Goal: Share content: Share content

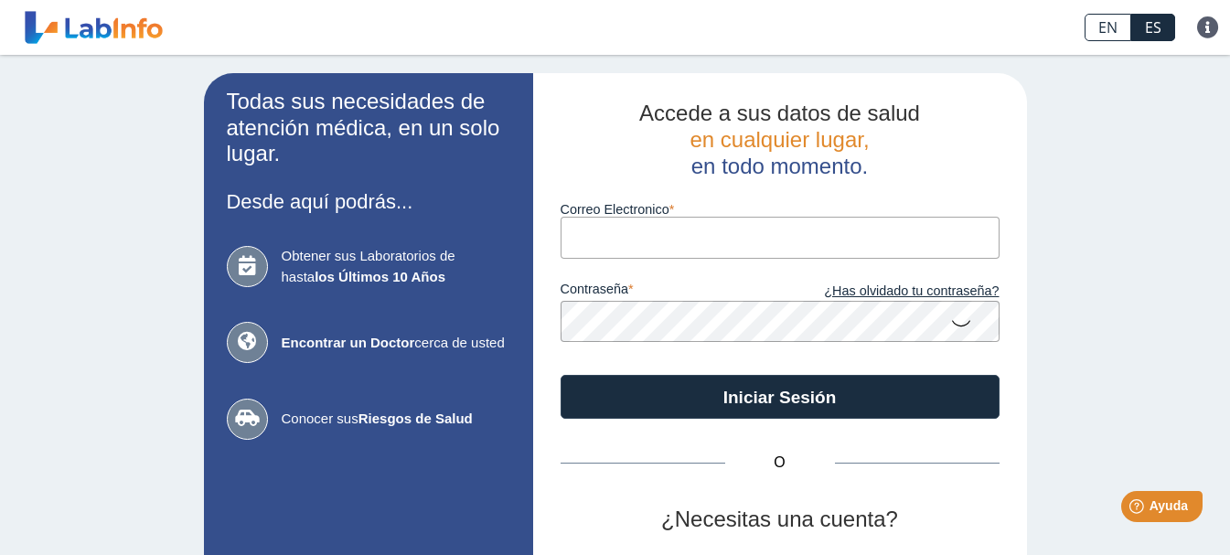
click at [649, 240] on input "Correo Electronico" at bounding box center [780, 237] width 439 height 41
type input "[PERSON_NAME][EMAIL_ADDRESS][DOMAIN_NAME]"
click at [696, 242] on input "Correo Electronico" at bounding box center [780, 237] width 439 height 41
type input "[PERSON_NAME][EMAIL_ADDRESS][DOMAIN_NAME]"
click at [950, 323] on icon at bounding box center [961, 322] width 22 height 36
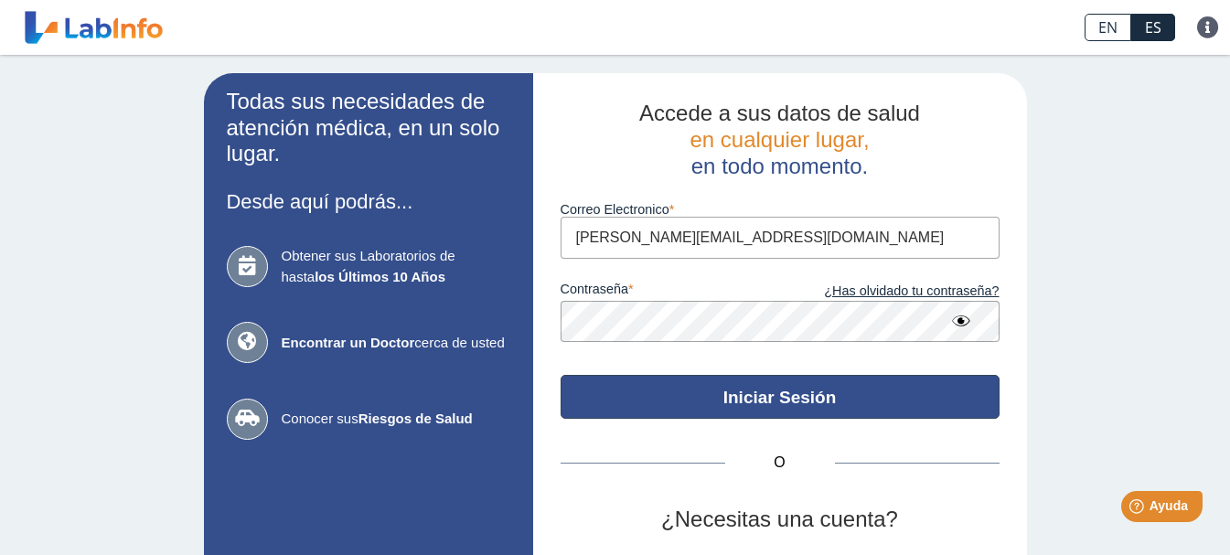
click at [799, 400] on button "Iniciar Sesión" at bounding box center [780, 397] width 439 height 44
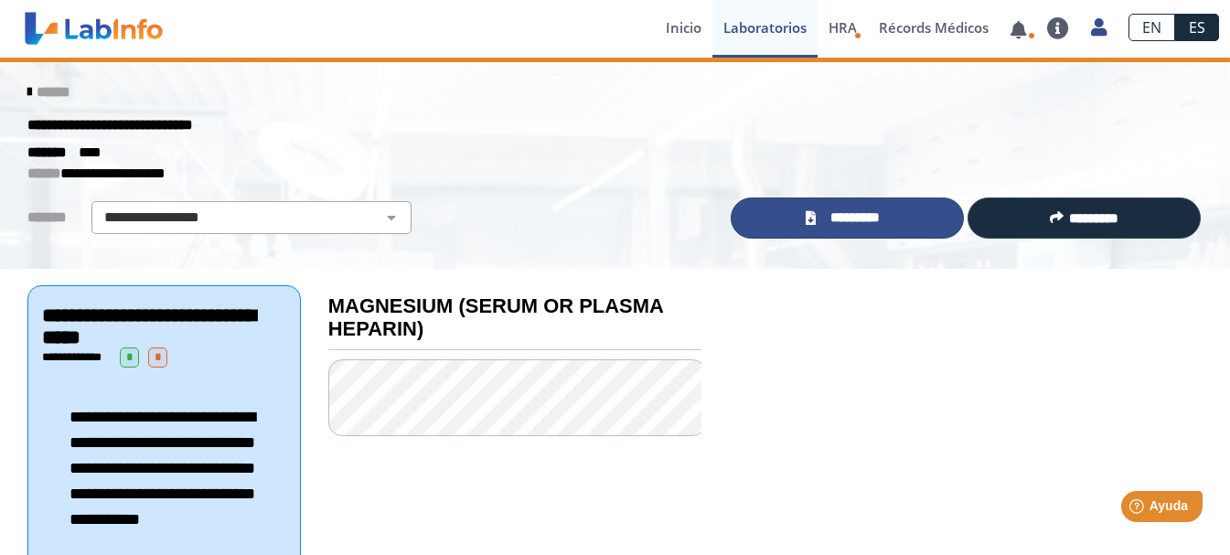
click at [844, 222] on span "*********" at bounding box center [854, 218] width 67 height 21
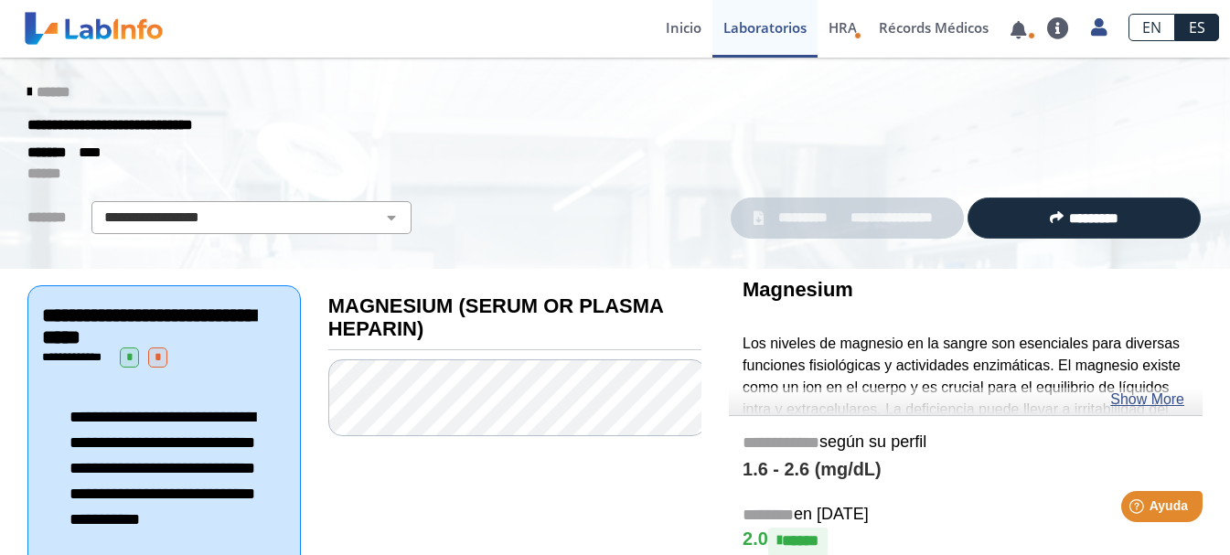
click at [707, 147] on div "******* ****" at bounding box center [615, 153] width 1202 height 22
click at [368, 215] on select "**********" at bounding box center [251, 218] width 309 height 22
select select "**********"
click at [97, 207] on select "**********" at bounding box center [251, 218] width 309 height 22
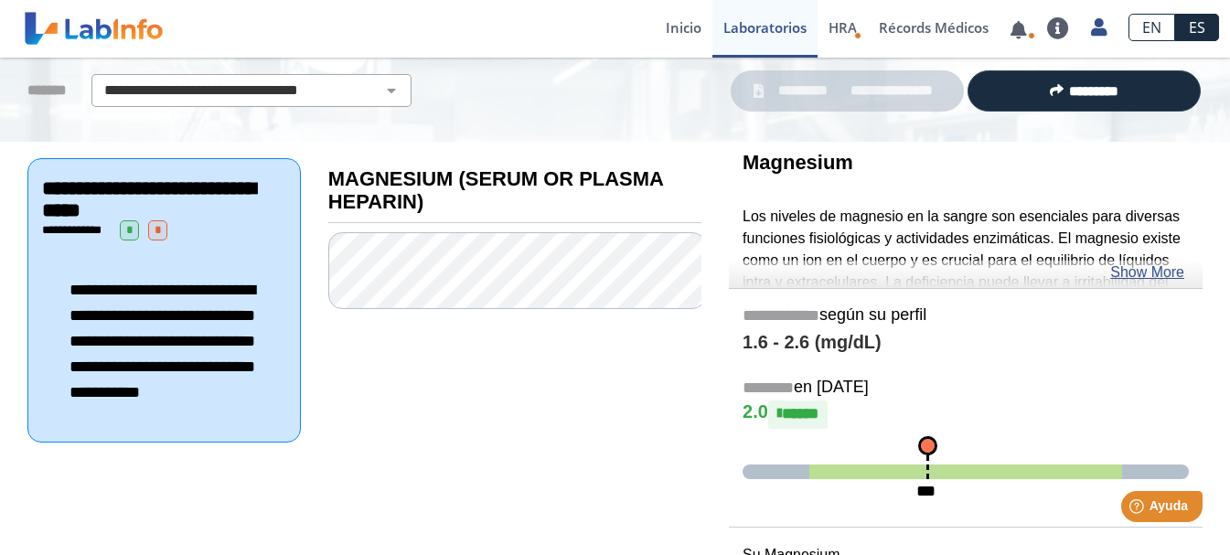
scroll to position [68, 0]
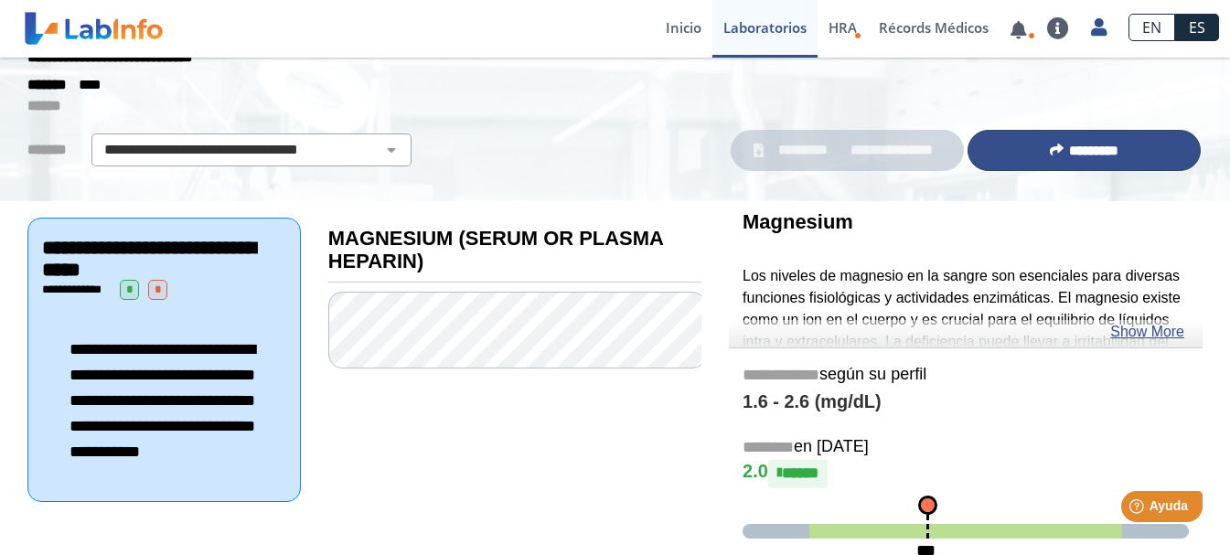
click at [1097, 147] on span "*********" at bounding box center [1093, 151] width 49 height 14
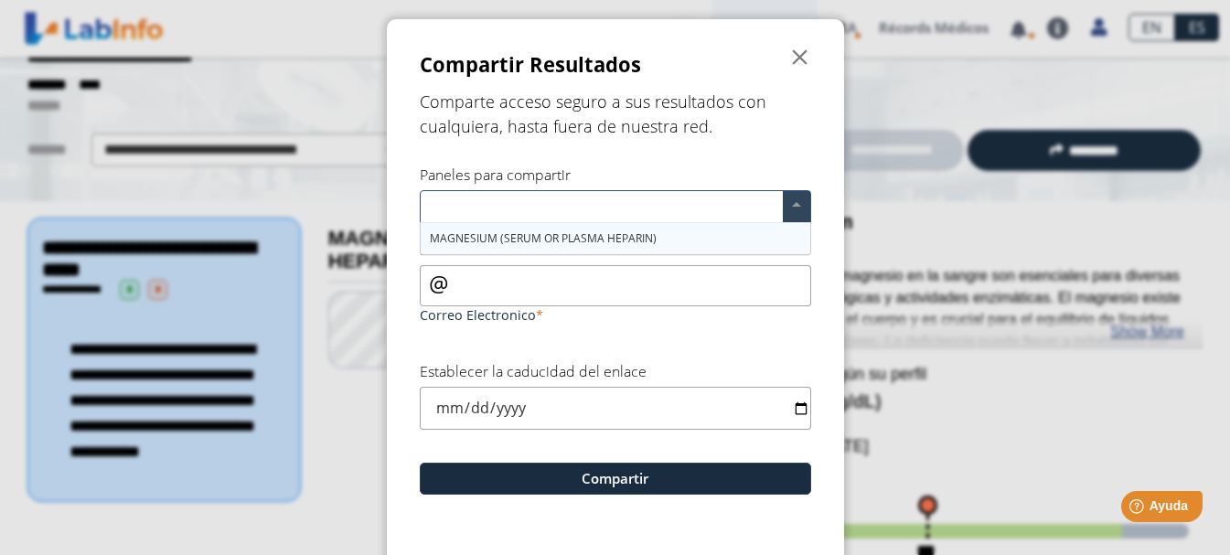
click at [632, 238] on span "MAGNESIUM (SERUM OR PLASMA HEPARIN)" at bounding box center [543, 238] width 227 height 16
click at [512, 291] on input "Correo Electronico" at bounding box center [615, 285] width 391 height 41
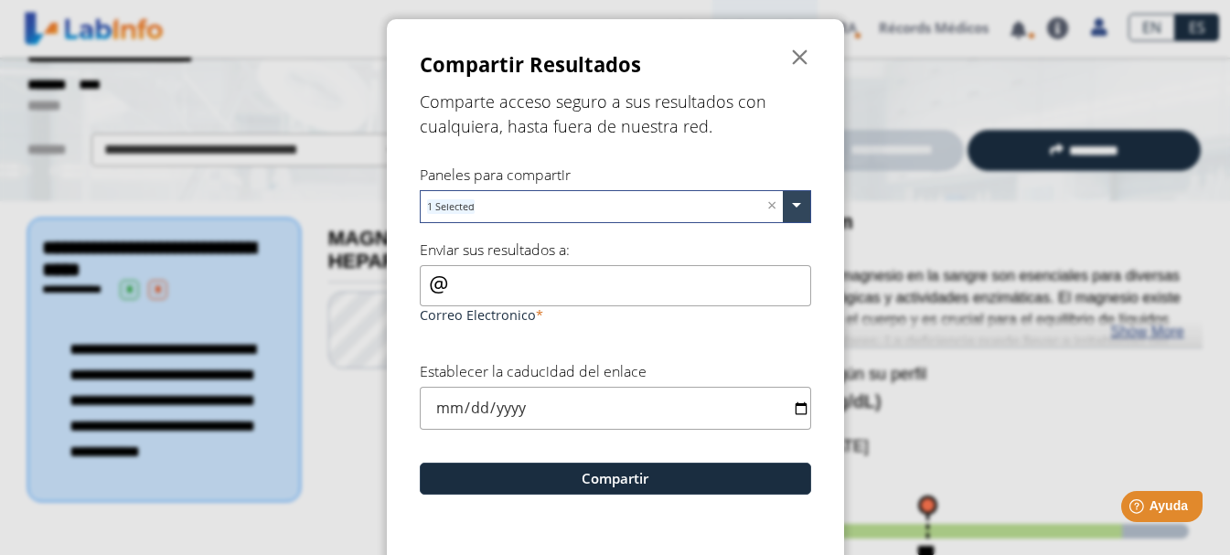
type input "[PERSON_NAME][EMAIL_ADDRESS][DOMAIN_NAME]"
click at [793, 402] on input "date" at bounding box center [615, 408] width 391 height 43
type input "[DATE]"
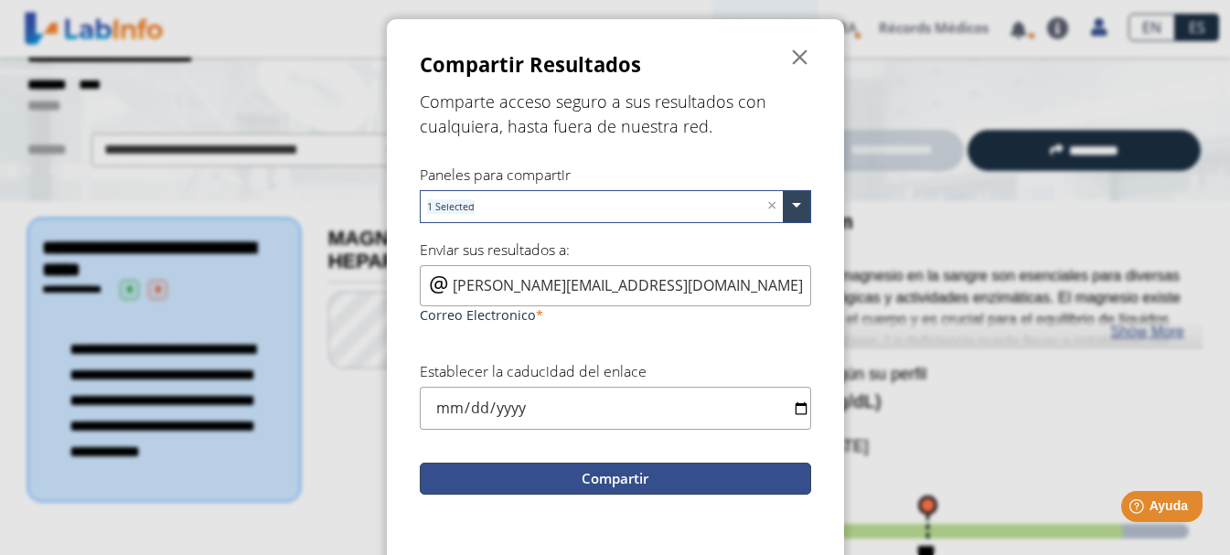
click at [630, 474] on button "Compartir" at bounding box center [615, 479] width 391 height 32
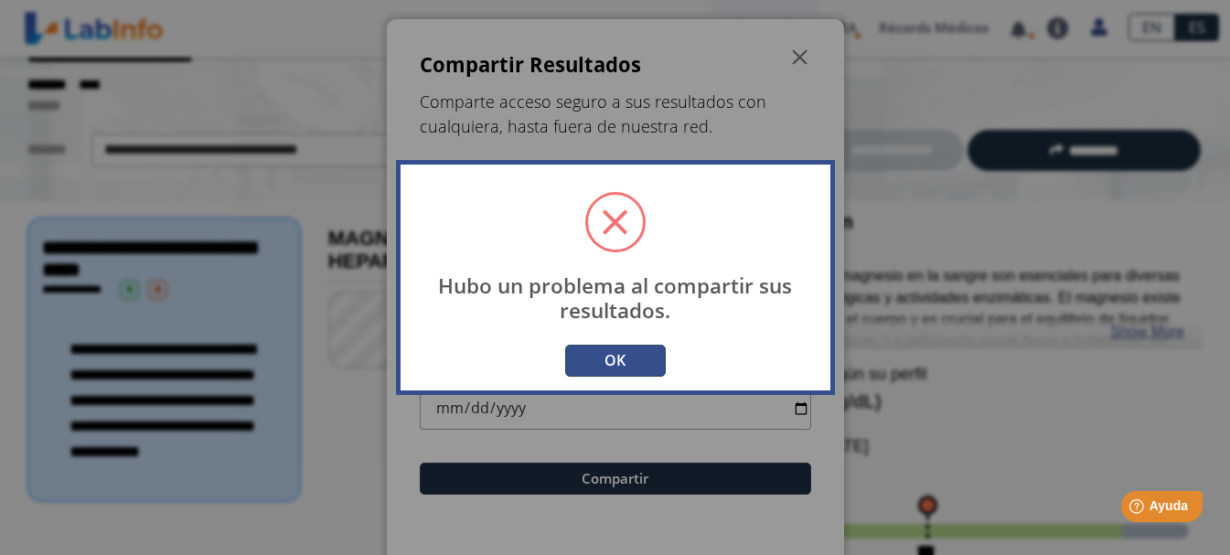
click at [625, 350] on button "OK" at bounding box center [615, 361] width 101 height 32
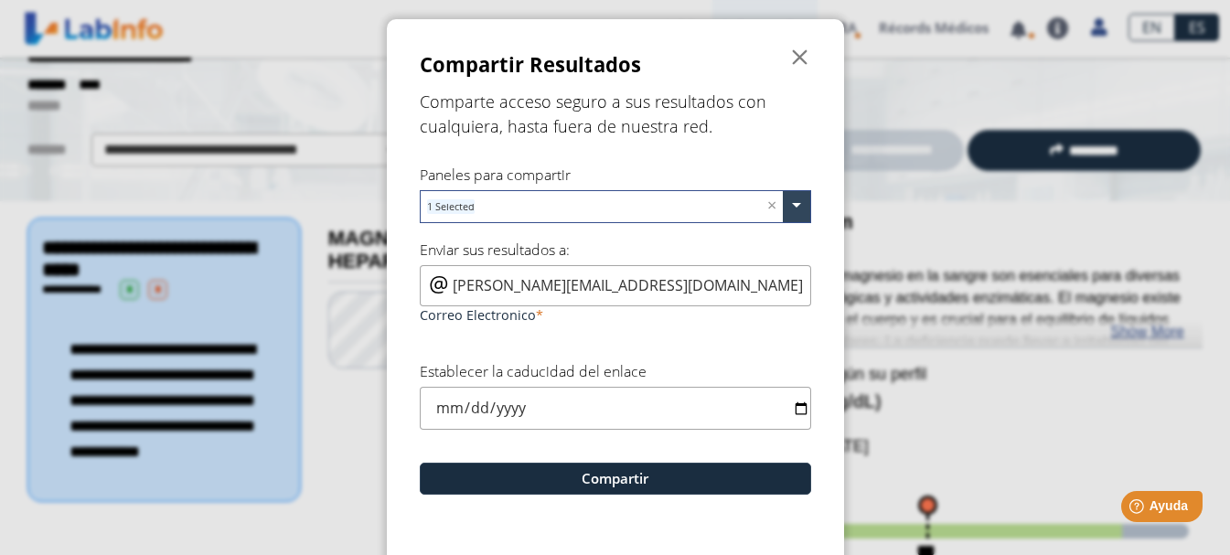
click at [443, 283] on input "[PERSON_NAME][EMAIL_ADDRESS][DOMAIN_NAME]" at bounding box center [615, 285] width 391 height 41
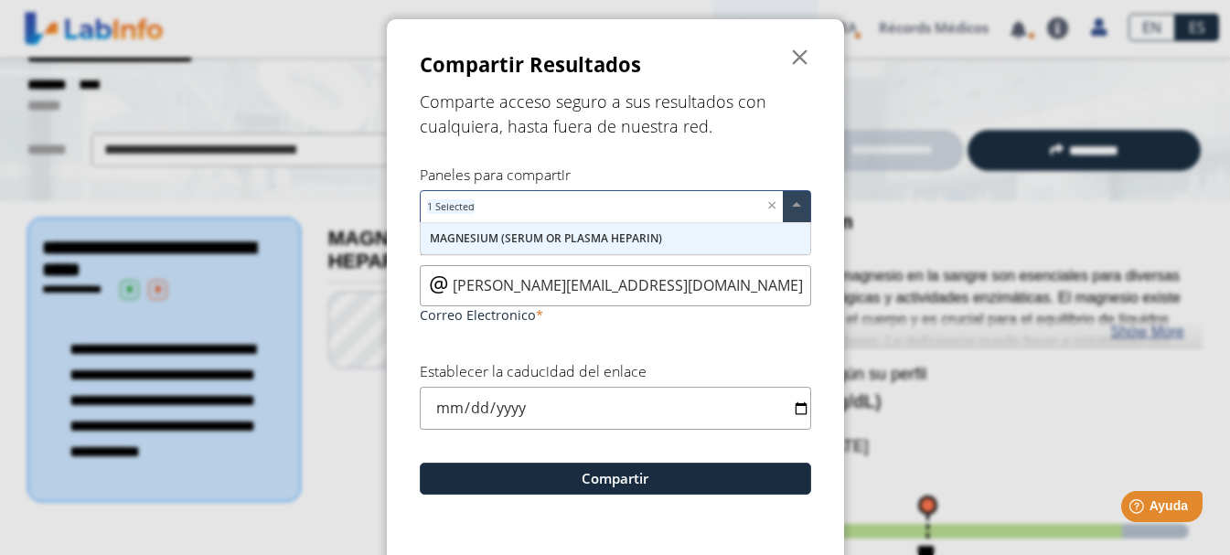
click at [669, 233] on div "MAGNESIUM (SERUM OR PLASMA HEPARIN)" at bounding box center [616, 238] width 390 height 31
click at [669, 237] on div "MAGNESIUM (SERUM OR PLASMA HEPARIN)" at bounding box center [616, 238] width 390 height 31
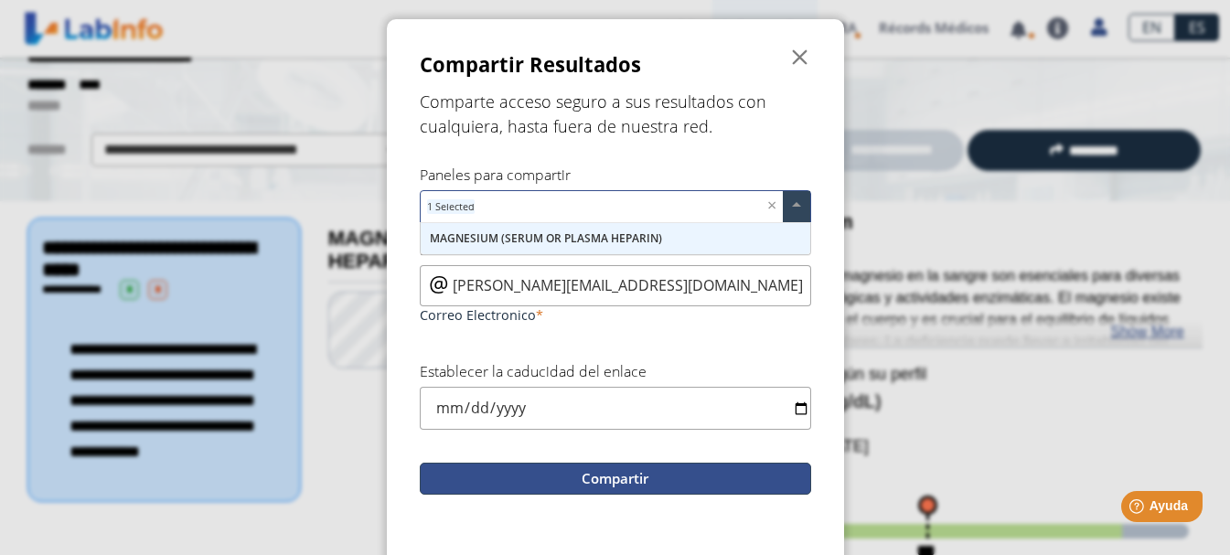
click at [623, 475] on button "Compartir" at bounding box center [615, 479] width 391 height 32
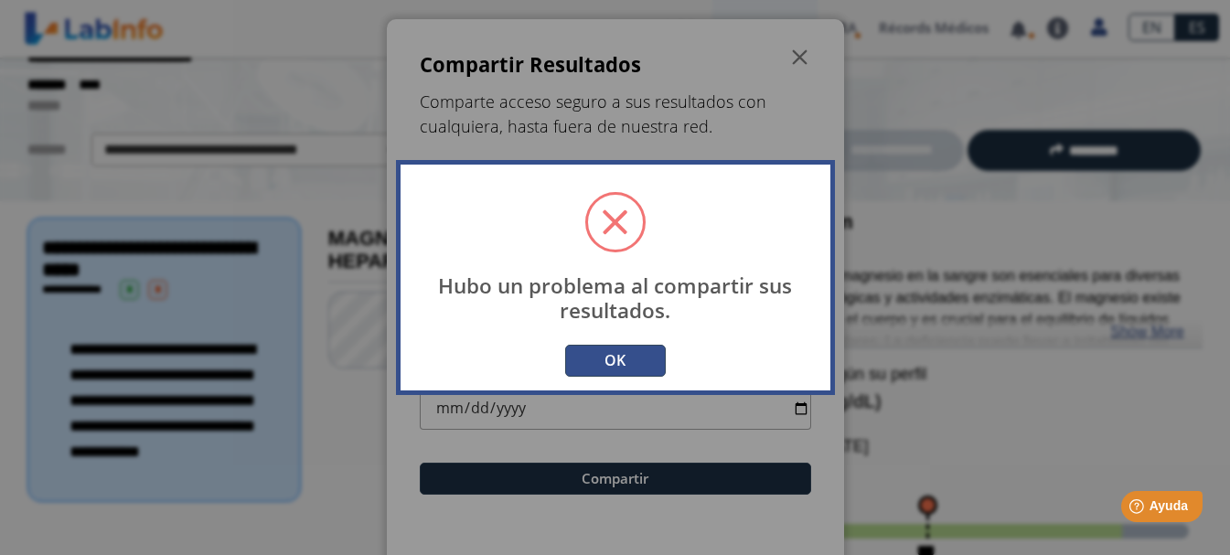
click at [641, 359] on button "OK" at bounding box center [615, 361] width 101 height 32
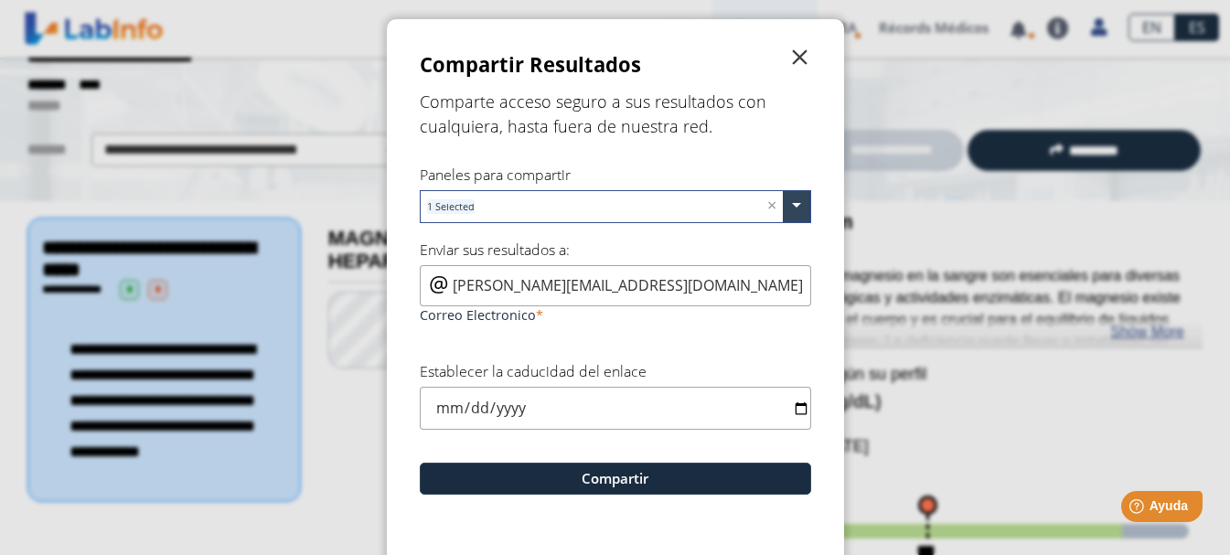
click at [789, 56] on span "" at bounding box center [800, 58] width 22 height 22
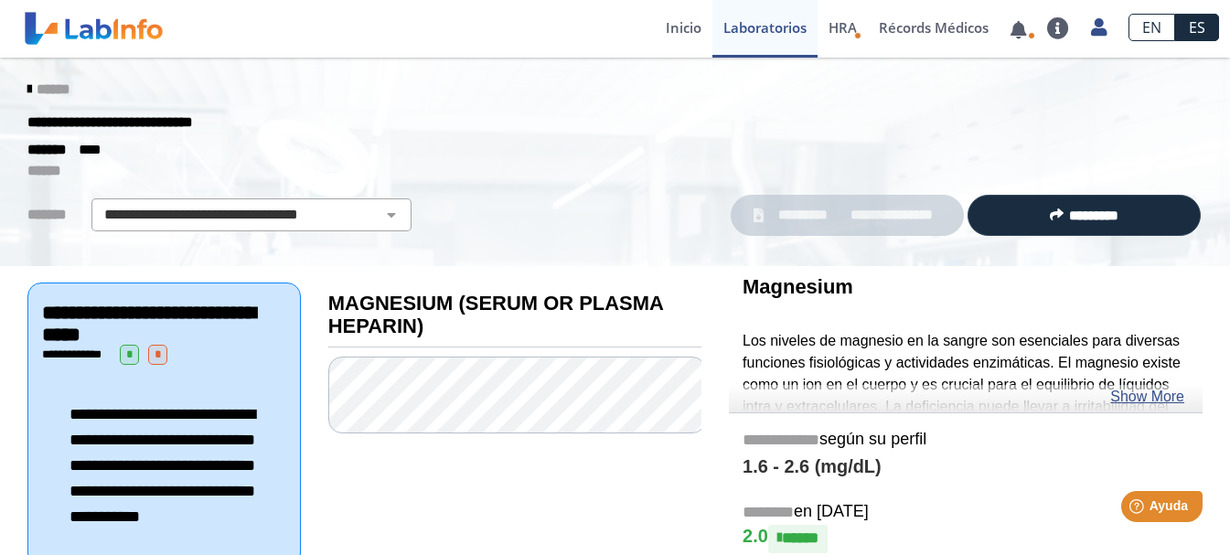
scroll to position [0, 0]
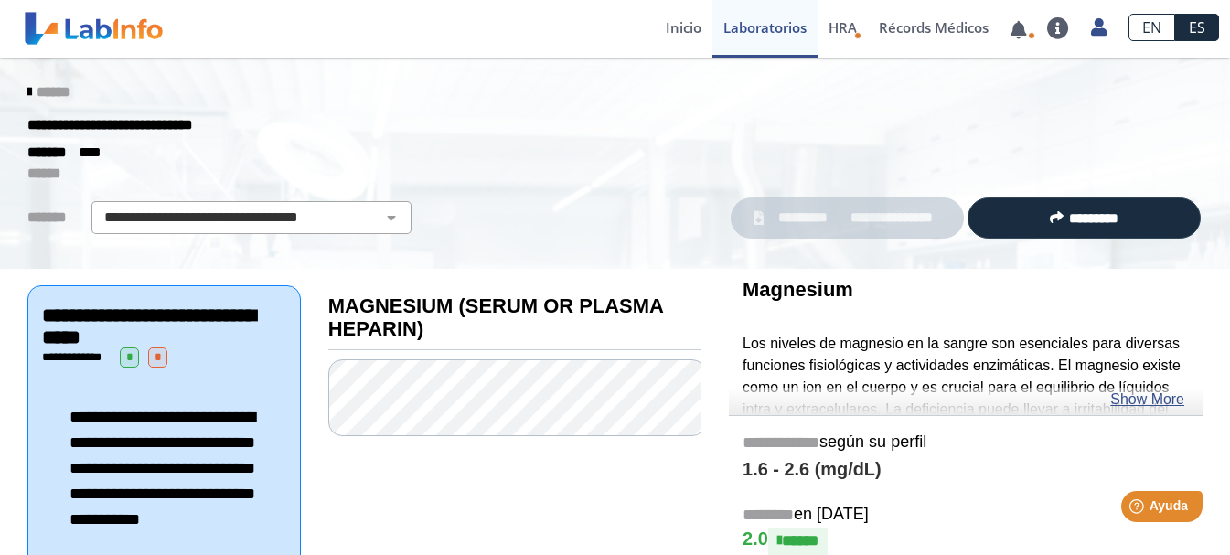
click at [1204, 31] on link "ES" at bounding box center [1197, 27] width 44 height 27
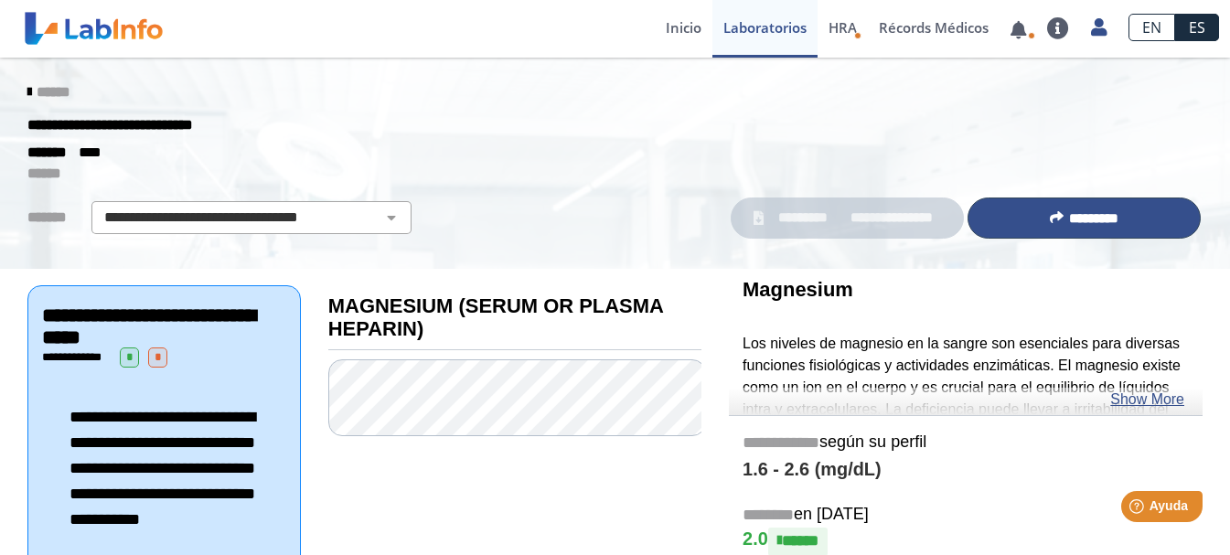
click at [1092, 221] on span "*********" at bounding box center [1093, 218] width 49 height 14
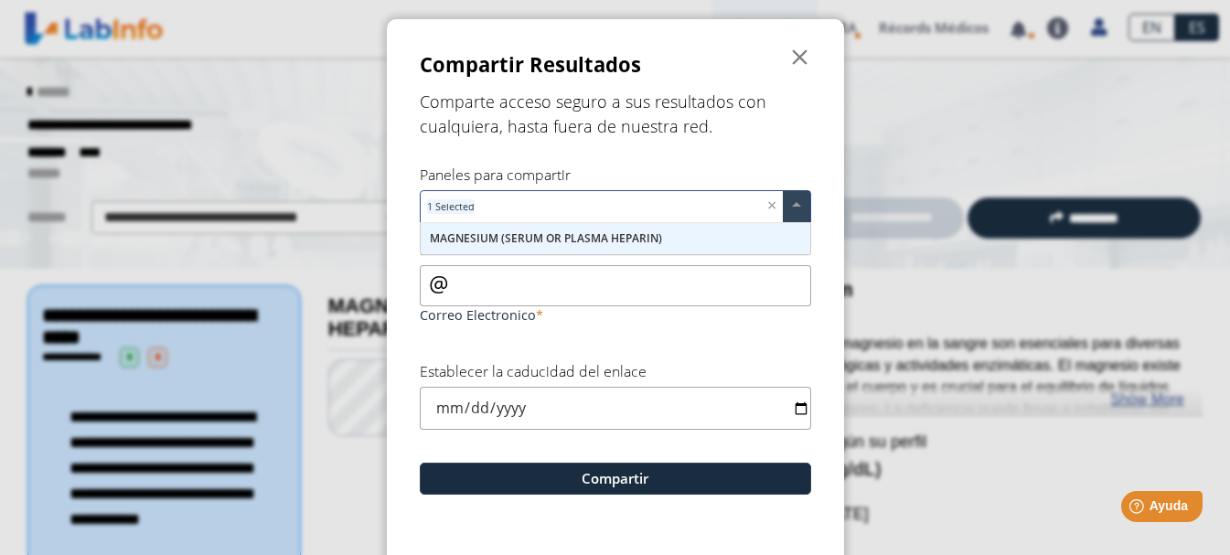
click at [712, 238] on div "MAGNESIUM (SERUM OR PLASMA HEPARIN)" at bounding box center [616, 238] width 390 height 31
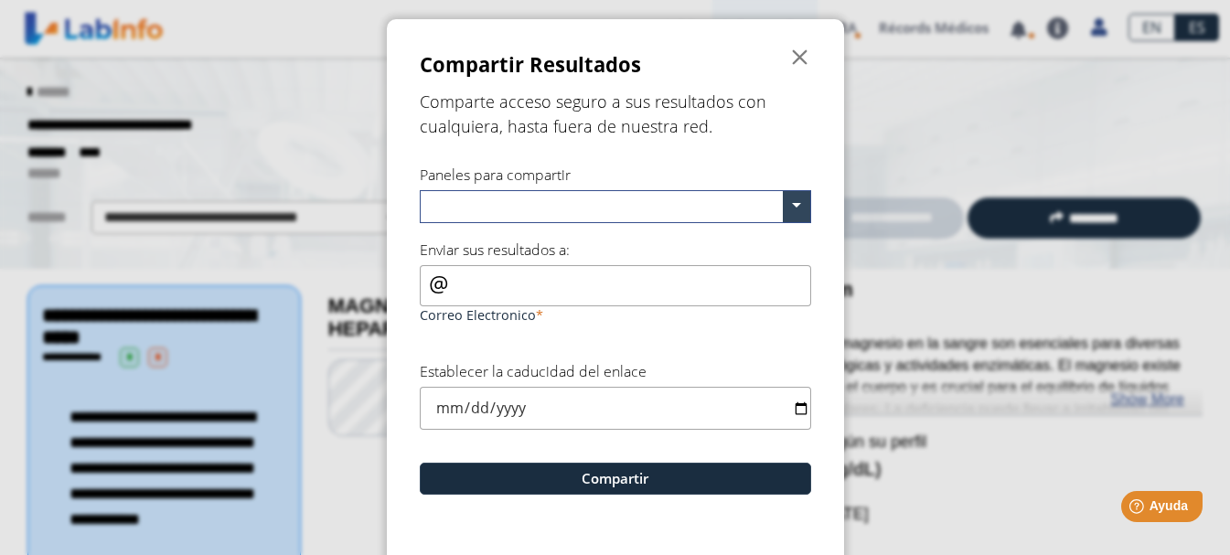
click at [506, 285] on input "Correo Electronico" at bounding box center [615, 285] width 391 height 41
click at [548, 290] on input "7873073547" at bounding box center [615, 285] width 391 height 41
click at [546, 288] on input "7873073547" at bounding box center [615, 285] width 391 height 41
type input "7"
click at [475, 283] on input "Correo Electronico" at bounding box center [615, 285] width 391 height 41
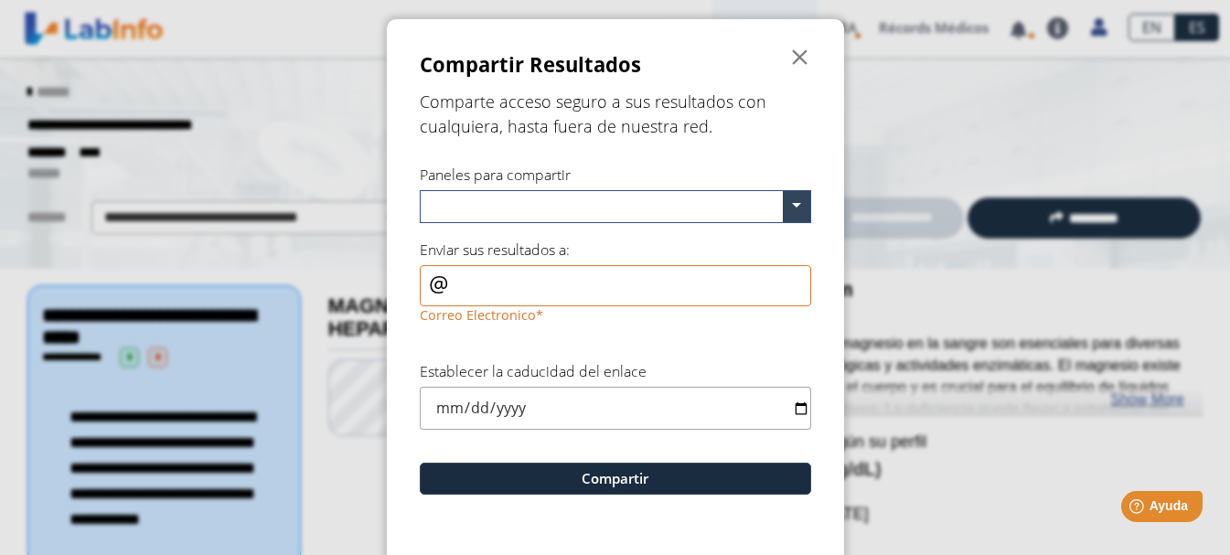
type input "[PERSON_NAME][EMAIL_ADDRESS][DOMAIN_NAME]"
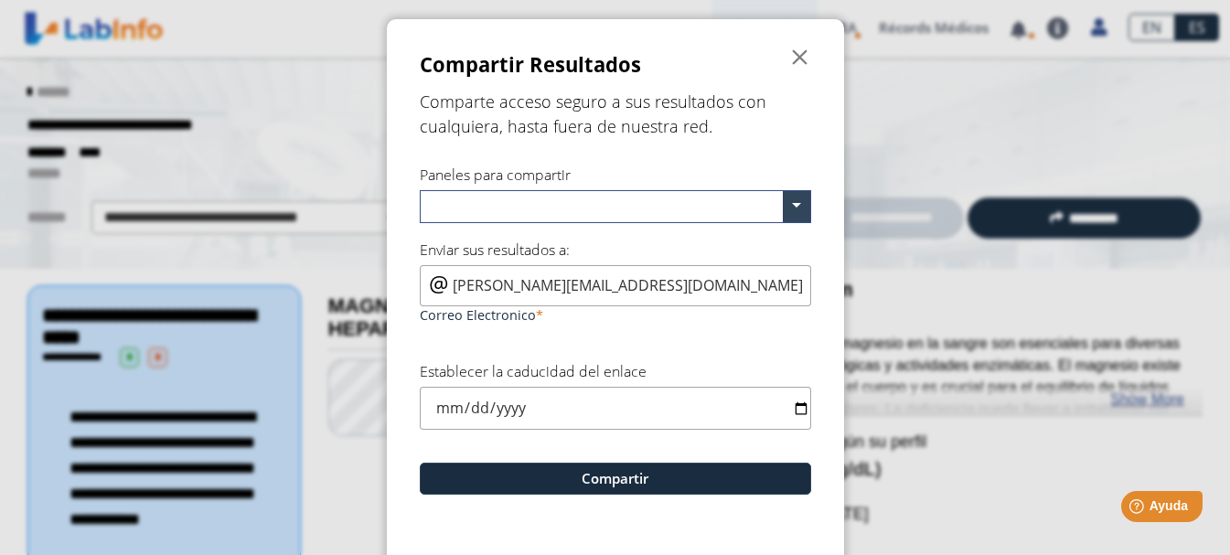
click at [795, 411] on input "date" at bounding box center [615, 408] width 391 height 43
type input "[DATE]"
click at [573, 238] on span "MAGNESIUM (SERUM OR PLASMA HEPARIN)" at bounding box center [543, 238] width 227 height 16
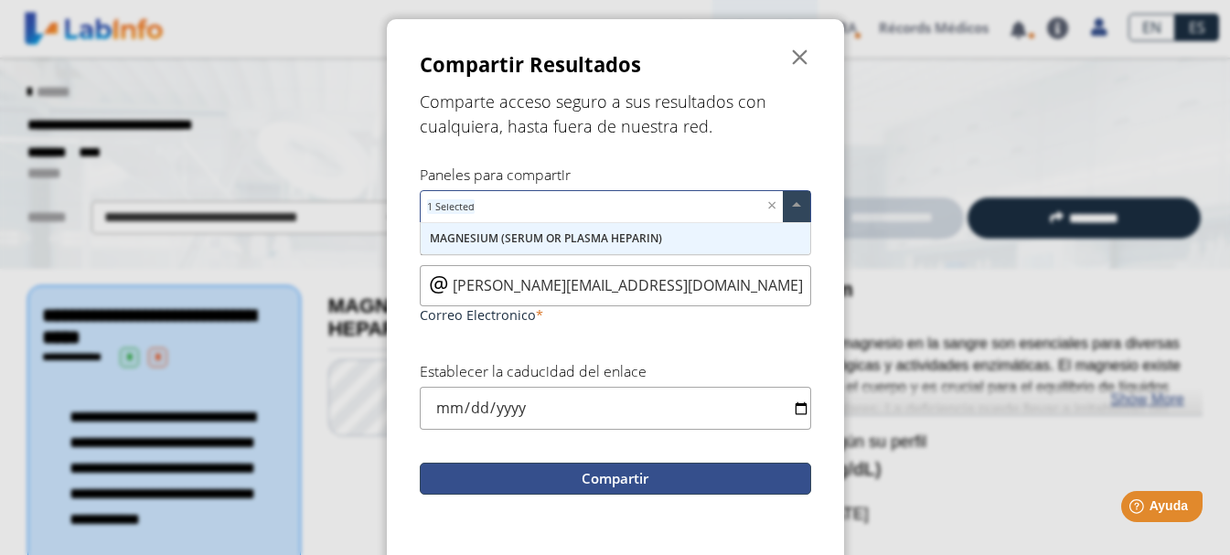
click at [618, 484] on button "Compartir" at bounding box center [615, 479] width 391 height 32
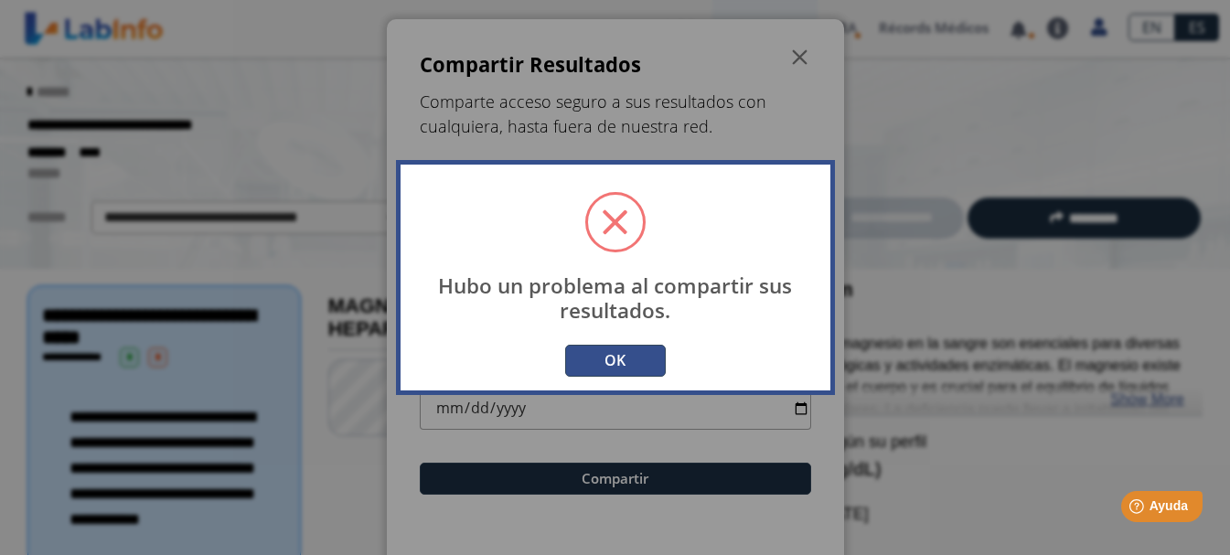
click at [630, 364] on button "OK" at bounding box center [615, 361] width 101 height 32
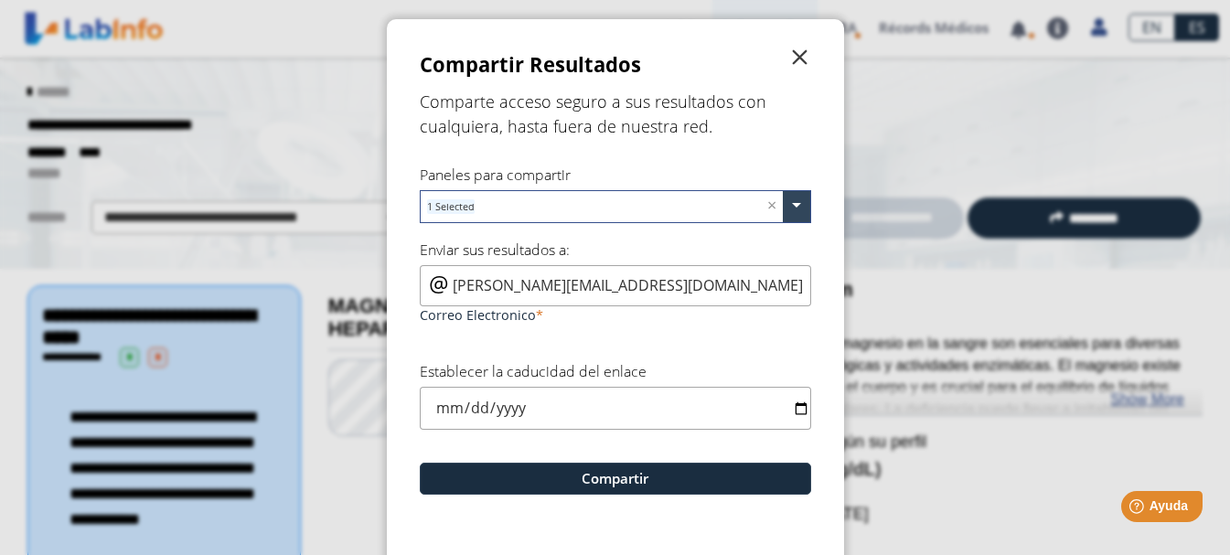
click at [792, 49] on span "" at bounding box center [800, 58] width 22 height 22
